Goal: Information Seeking & Learning: Learn about a topic

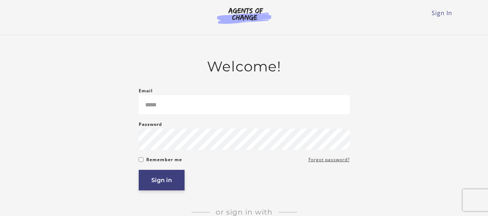
type input "**********"
click at [166, 182] on button "Sign in" at bounding box center [162, 180] width 46 height 21
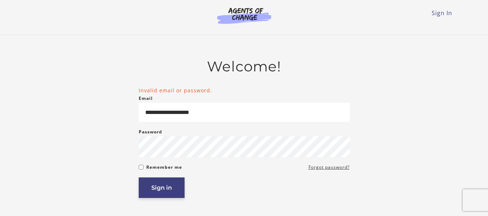
click at [163, 190] on button "Sign in" at bounding box center [162, 188] width 46 height 21
click at [168, 192] on button "Sign in" at bounding box center [162, 188] width 46 height 21
click at [159, 188] on button "Sign in" at bounding box center [162, 188] width 46 height 21
click at [169, 190] on button "Sign in" at bounding box center [162, 188] width 46 height 21
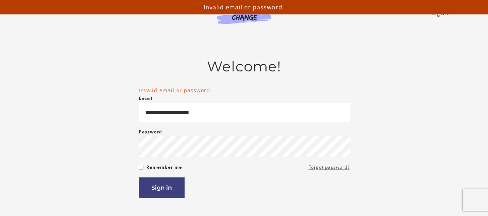
click at [320, 169] on link "Forgot password?" at bounding box center [329, 167] width 41 height 9
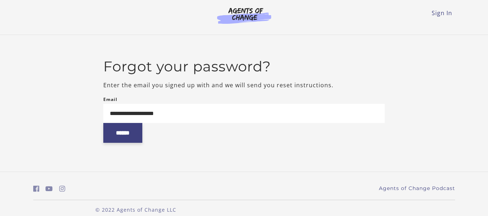
type input "**********"
click at [137, 138] on input "******" at bounding box center [122, 133] width 39 height 20
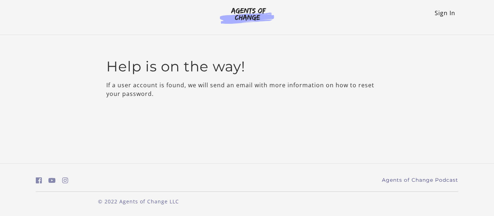
click at [450, 13] on link "Sign In" at bounding box center [444, 13] width 21 height 8
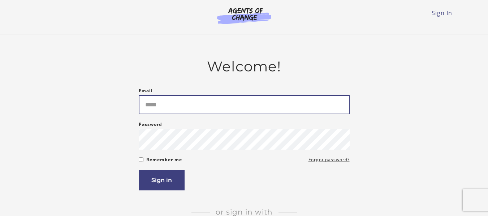
type input "**********"
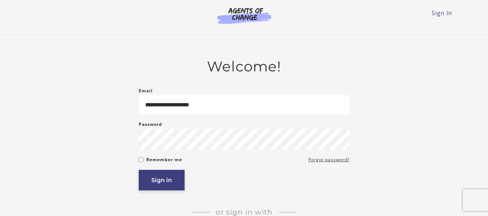
click at [165, 185] on button "Sign in" at bounding box center [162, 180] width 46 height 21
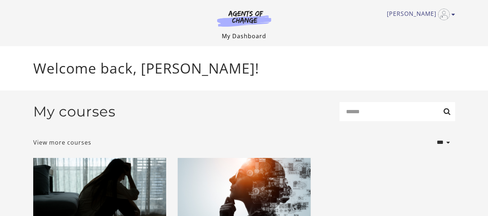
click at [251, 36] on link "My Dashboard" at bounding box center [244, 36] width 44 height 8
click at [248, 38] on link "My Dashboard" at bounding box center [244, 36] width 44 height 8
drag, startPoint x: 404, startPoint y: 25, endPoint x: 437, endPoint y: 46, distance: 39.1
click at [437, 46] on div "Janice F My Account Support Sign Out Toggle menu Menu My Dashboard My Account S…" at bounding box center [244, 23] width 434 height 46
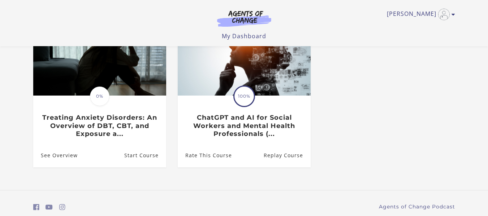
scroll to position [88, 0]
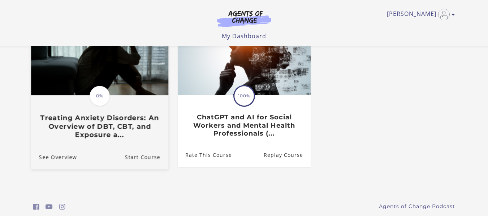
click at [88, 132] on h3 "Treating Anxiety Disorders: An Overview of DBT, CBT, and Exposure a..." at bounding box center [99, 126] width 121 height 25
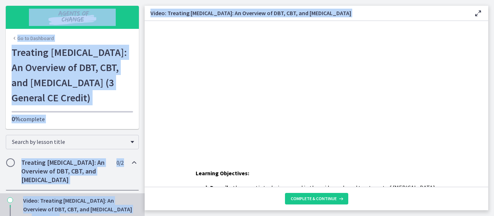
drag, startPoint x: 491, startPoint y: 28, endPoint x: 486, endPoint y: -2, distance: 30.4
click at [486, 0] on html "Skip to main content Go to Dashboard Go to Dashboard Go to Dashboard Treating […" at bounding box center [247, 108] width 494 height 216
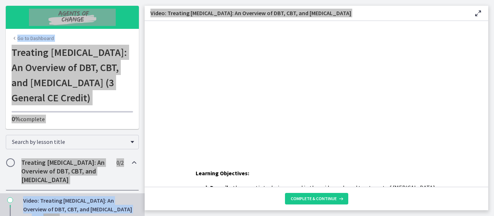
click at [468, 83] on div "Click for sound @keyframes VOLUME_SMALL_WAVE_FLASH { 0% { opacity: 0; } 33% { o…" at bounding box center [316, 87] width 343 height 132
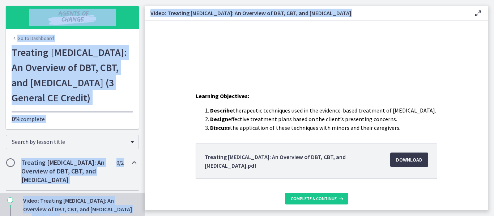
scroll to position [78, 0]
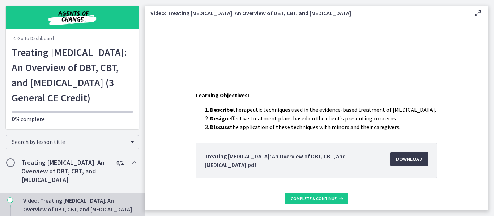
click at [150, 102] on div "Learning Objectives: Describe therapeutic techniques used in the evidence-based…" at bounding box center [316, 152] width 343 height 122
click at [201, 211] on main "Video: Treating [MEDICAL_DATA]: An Overview of DBT, CBT, and [MEDICAL_DATA] Ena…" at bounding box center [319, 108] width 349 height 216
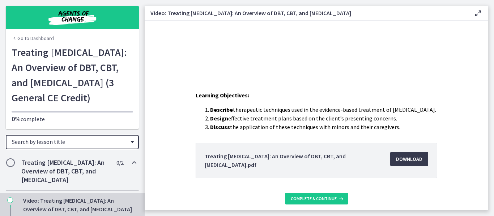
click at [87, 146] on span "Search by lesson title" at bounding box center [69, 141] width 115 height 7
drag, startPoint x: 87, startPoint y: 159, endPoint x: 132, endPoint y: 116, distance: 62.6
click at [86, 146] on span "Search by lesson title" at bounding box center [69, 141] width 115 height 7
click at [84, 146] on span "Search by lesson title" at bounding box center [69, 141] width 115 height 7
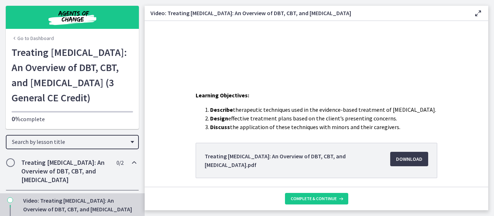
click at [103, 129] on div "Go to Dashboard Treating [MEDICAL_DATA]: An Overview of DBT, CBT, and [MEDICAL_…" at bounding box center [72, 87] width 133 height 85
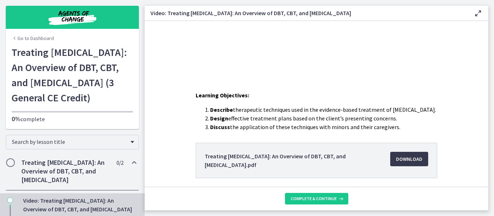
click at [103, 129] on div "Go to Dashboard Treating [MEDICAL_DATA]: An Overview of DBT, CBT, and [MEDICAL_…" at bounding box center [72, 87] width 133 height 85
drag, startPoint x: 197, startPoint y: 115, endPoint x: 181, endPoint y: 116, distance: 16.0
click at [181, 116] on div "Learning Objectives: Describe therapeutic techniques used in the evidence-based…" at bounding box center [316, 152] width 343 height 122
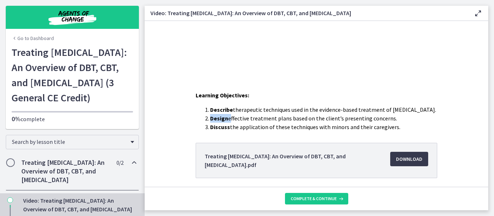
click at [181, 116] on div "Learning Objectives: Describe therapeutic techniques used in the evidence-based…" at bounding box center [316, 152] width 343 height 122
click at [184, 123] on div "Learning Objectives: Describe therapeutic techniques used in the evidence-based…" at bounding box center [316, 152] width 343 height 122
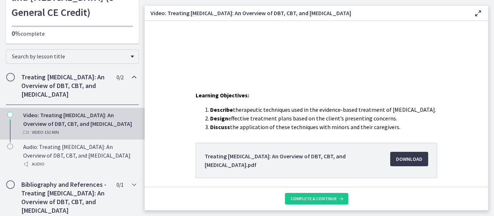
scroll to position [89, 0]
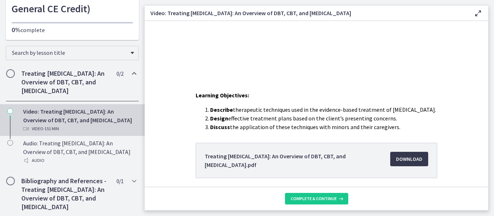
click at [263, 80] on div "Learning Objectives: Describe therapeutic techniques used in the evidence-based…" at bounding box center [316, 26] width 343 height 166
click at [175, 117] on div "Learning Objectives: Describe therapeutic techniques used in the evidence-based…" at bounding box center [316, 152] width 343 height 122
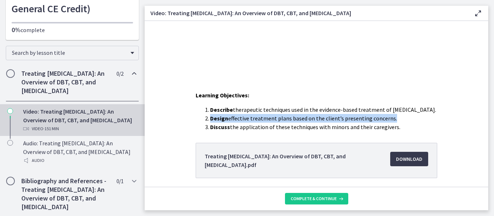
click at [172, 118] on div "Learning Objectives: Describe therapeutic techniques used in the evidence-based…" at bounding box center [316, 152] width 343 height 122
click at [175, 117] on div "Learning Objectives: Describe therapeutic techniques used in the evidence-based…" at bounding box center [316, 152] width 343 height 122
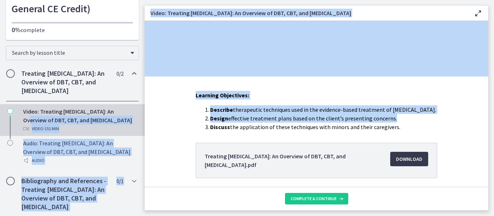
drag, startPoint x: 148, startPoint y: 128, endPoint x: 141, endPoint y: 130, distance: 7.1
click at [141, 130] on div "Go to Dashboard Go to Dashboard Treating [MEDICAL_DATA]: An Overview of DBT, CB…" at bounding box center [247, 108] width 494 height 216
click at [147, 128] on div "Learning Objectives: Describe therapeutic techniques used in the evidence-based…" at bounding box center [316, 152] width 343 height 122
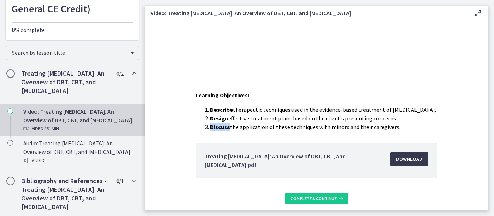
click at [147, 128] on div "Learning Objectives: Describe therapeutic techniques used in the evidence-based…" at bounding box center [316, 152] width 343 height 122
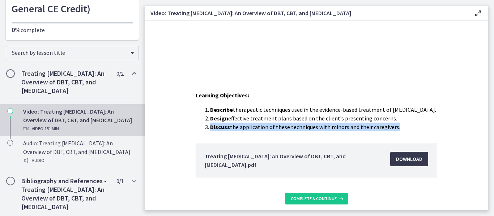
click at [147, 128] on div "Learning Objectives: Describe therapeutic techniques used in the evidence-based…" at bounding box center [316, 152] width 343 height 122
click at [146, 128] on div "Learning Objectives: Describe therapeutic techniques used in the evidence-based…" at bounding box center [316, 152] width 343 height 122
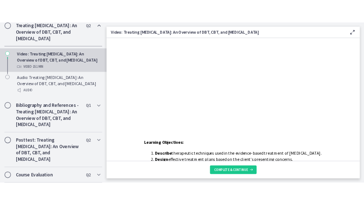
scroll to position [0, 0]
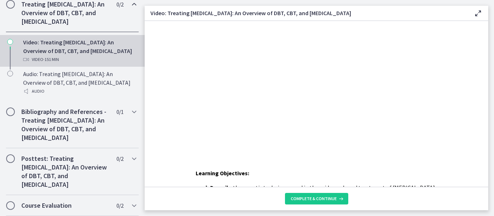
drag, startPoint x: 272, startPoint y: 63, endPoint x: 343, endPoint y: 9, distance: 88.7
click at [343, 21] on html "Click for sound @keyframes VOLUME_SMALL_WAVE_FLASH { 0% { opacity: 0; } 33% { o…" at bounding box center [316, 87] width 343 height 132
click at [347, 13] on h3 "Video: Treating [MEDICAL_DATA]: An Overview of DBT, CBT, and [MEDICAL_DATA]" at bounding box center [305, 13] width 311 height 9
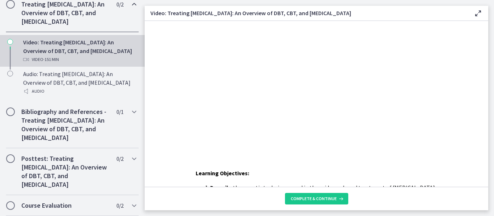
click at [472, 8] on div "Video: Treating [MEDICAL_DATA]: An Overview of DBT, CBT, and [MEDICAL_DATA] Ena…" at bounding box center [316, 13] width 343 height 15
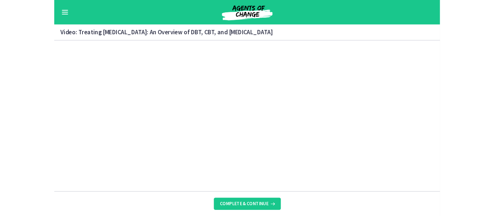
scroll to position [168, 0]
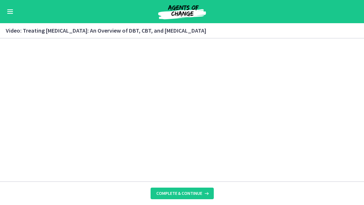
click at [12, 13] on button "Enable menu" at bounding box center [10, 11] width 9 height 9
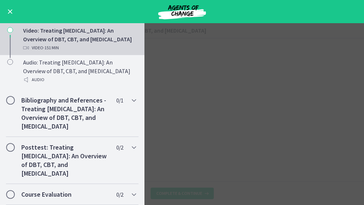
click at [9, 11] on span "Enable menu" at bounding box center [10, 11] width 5 height 5
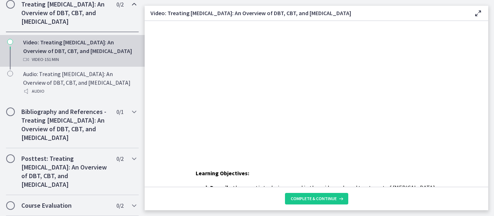
scroll to position [169, 0]
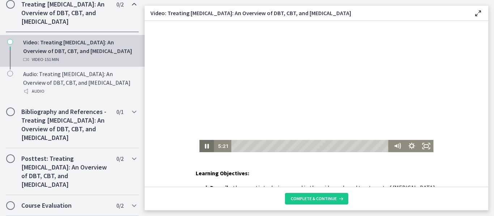
click at [204, 144] on icon "Pause" at bounding box center [206, 146] width 14 height 12
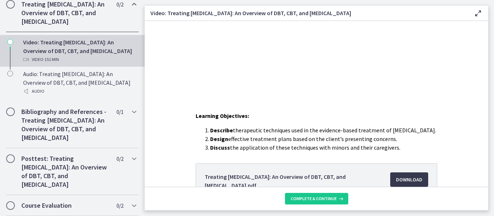
scroll to position [58, 0]
